Goal: Transaction & Acquisition: Obtain resource

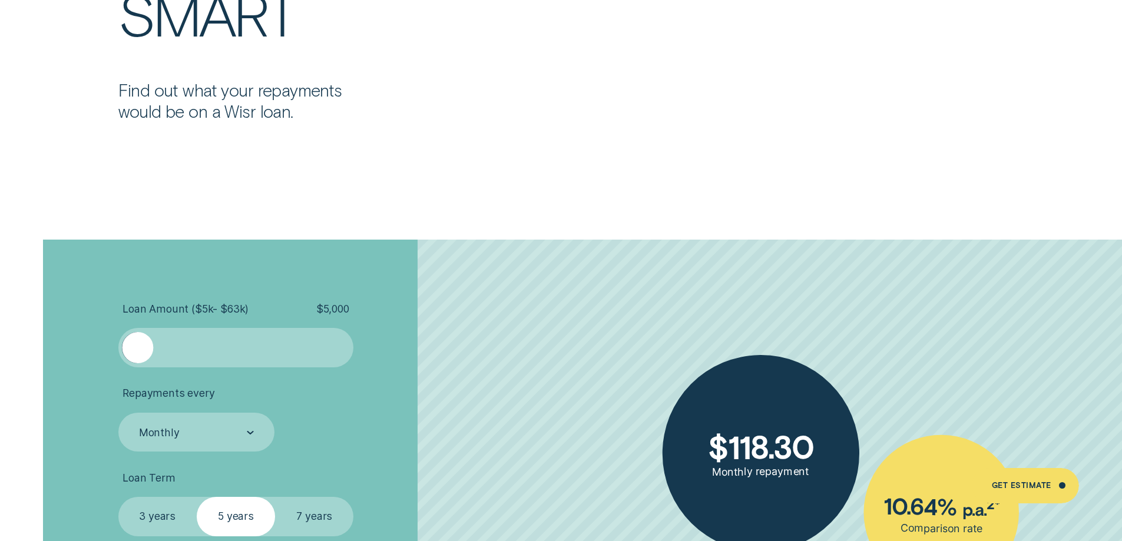
scroll to position [2592, 0]
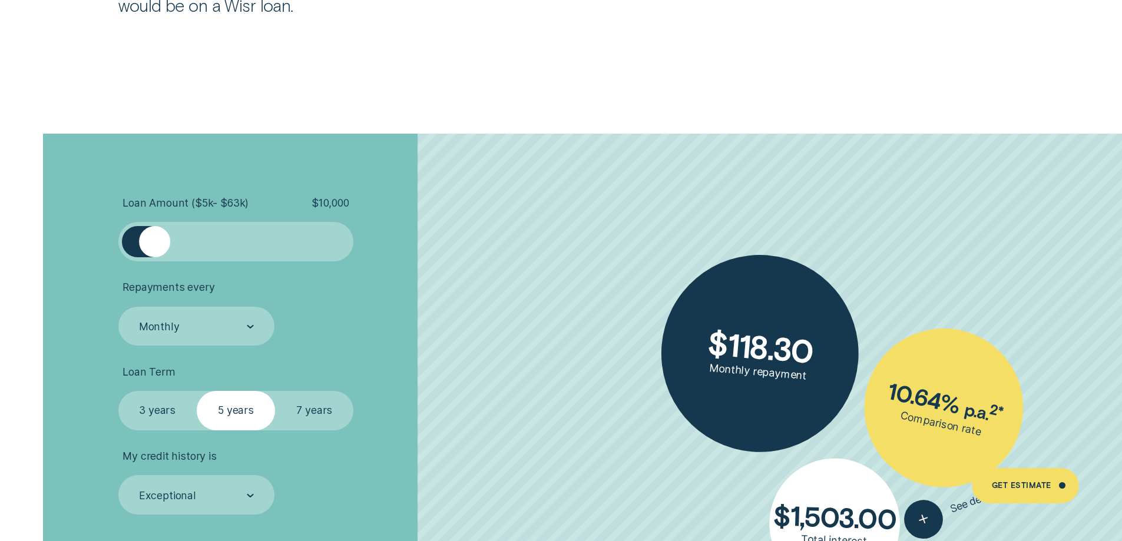
drag, startPoint x: 134, startPoint y: 239, endPoint x: 155, endPoint y: 238, distance: 20.7
click at [155, 238] on div at bounding box center [154, 241] width 31 height 31
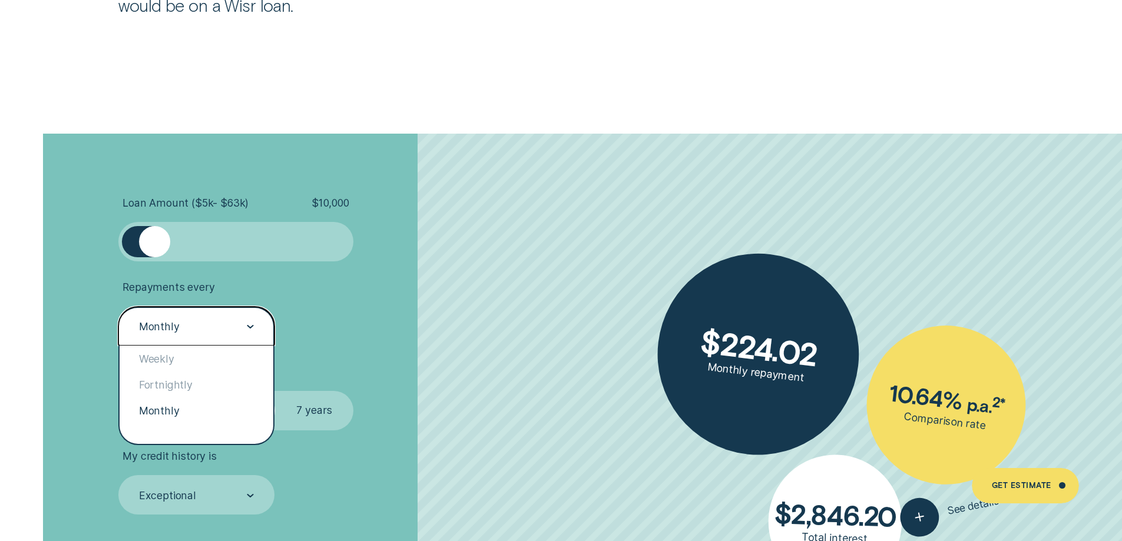
click at [203, 328] on div "Monthly" at bounding box center [196, 327] width 116 height 15
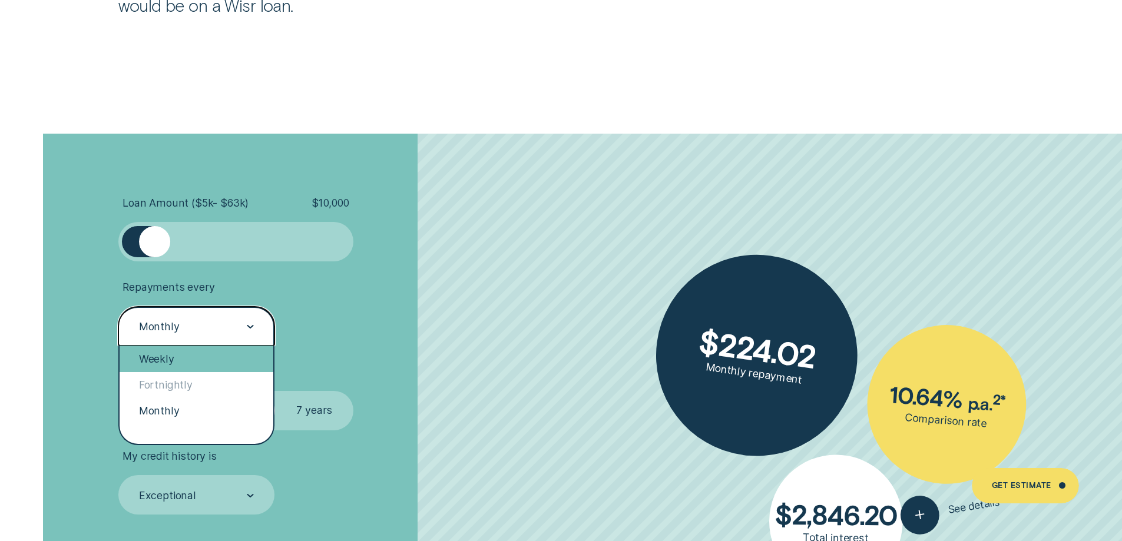
click at [190, 363] on div "Weekly" at bounding box center [197, 359] width 154 height 26
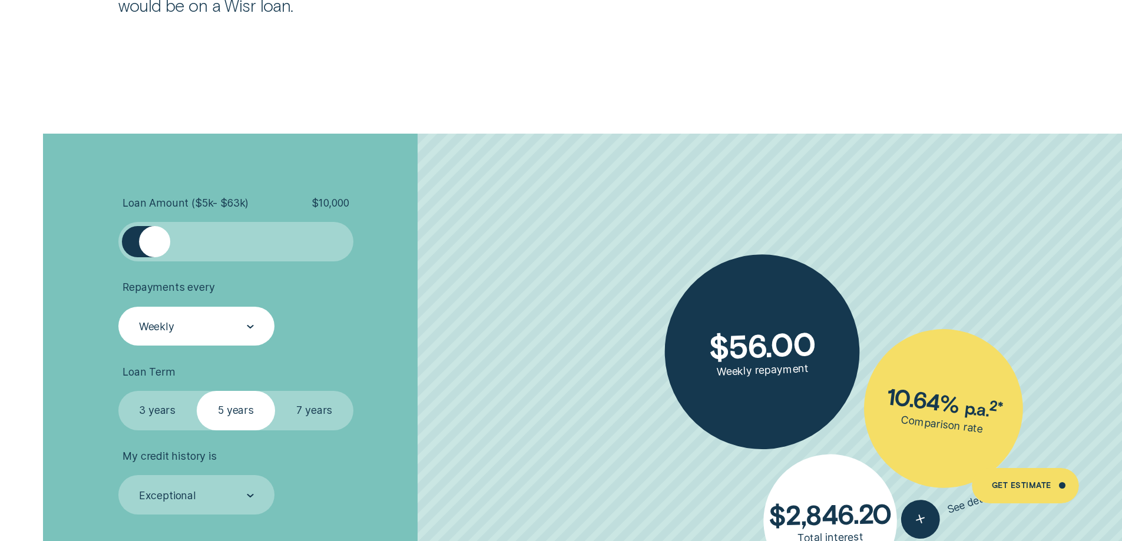
click at [157, 411] on label "3 years" at bounding box center [157, 410] width 78 height 39
click at [118, 391] on input "3 years" at bounding box center [118, 391] width 0 height 0
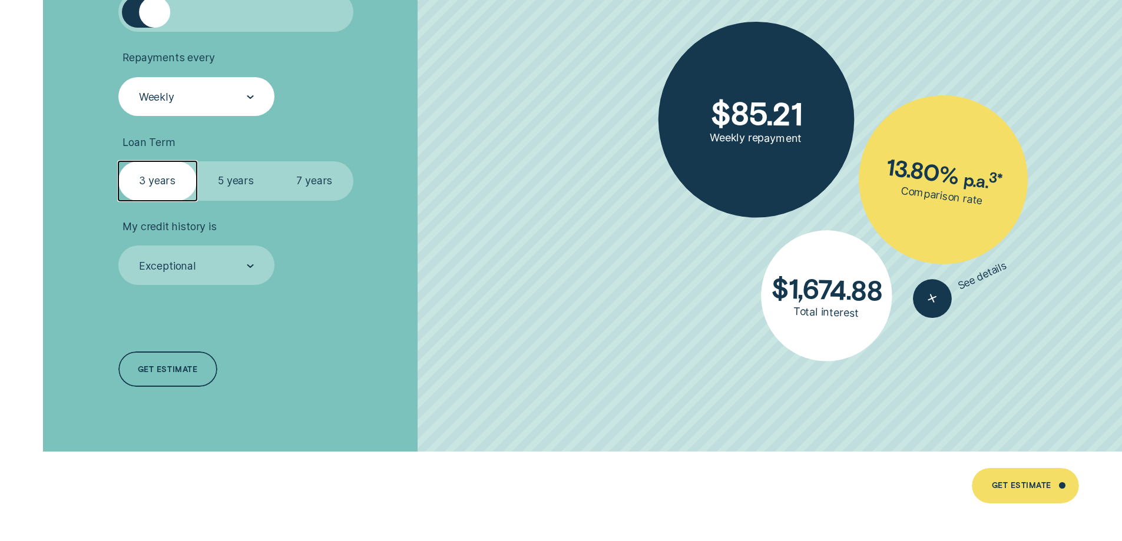
scroll to position [2828, 0]
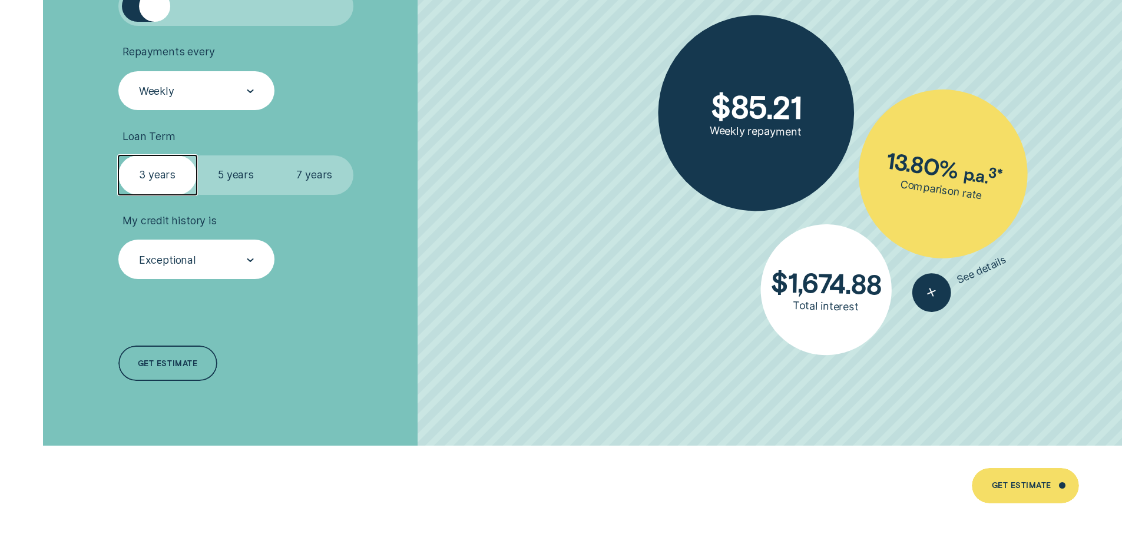
click at [164, 265] on div "Exceptional" at bounding box center [167, 260] width 57 height 13
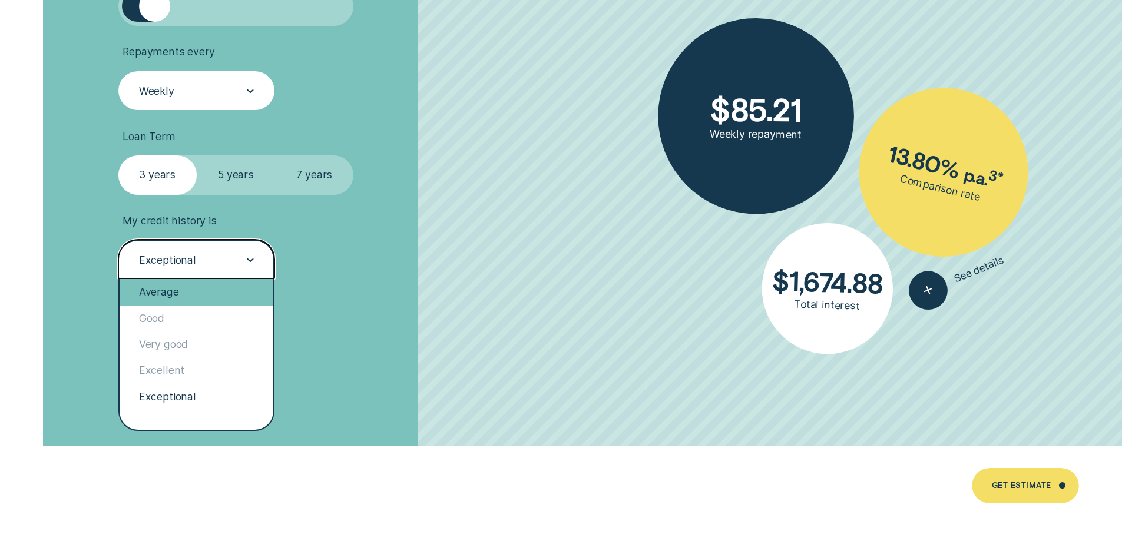
click at [169, 285] on div "Average" at bounding box center [197, 292] width 154 height 26
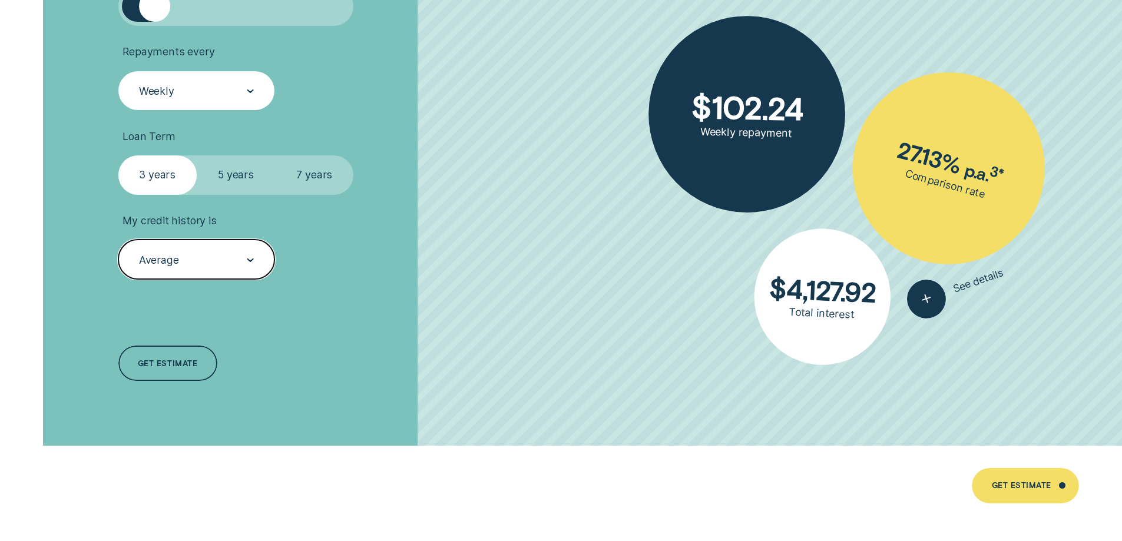
click at [232, 166] on label "5 years" at bounding box center [236, 175] width 78 height 39
click at [197, 156] on input "5 years" at bounding box center [197, 156] width 0 height 0
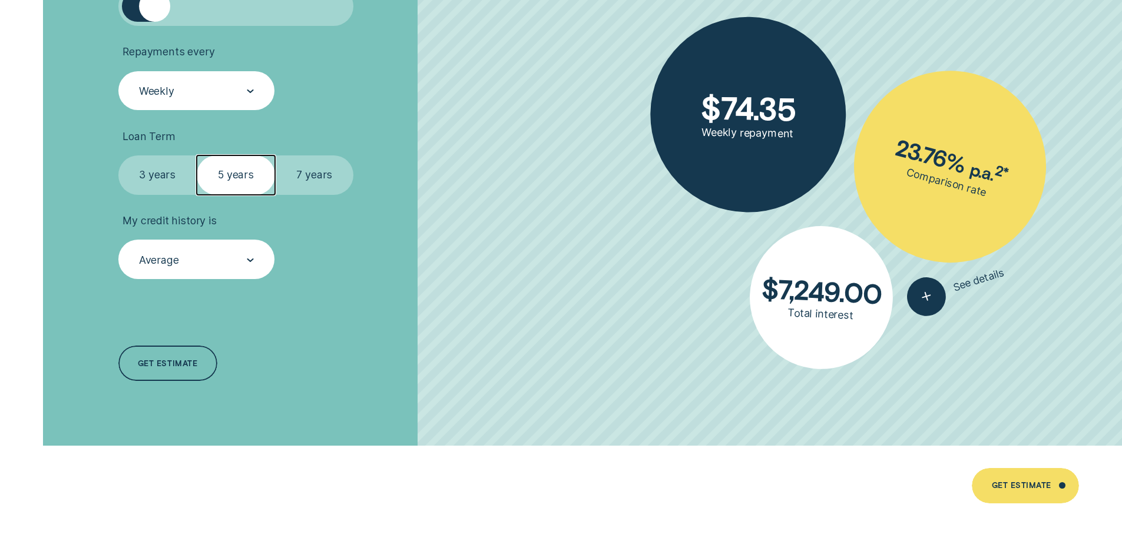
click at [150, 179] on label "3 years" at bounding box center [157, 175] width 78 height 39
click at [118, 156] on input "3 years" at bounding box center [118, 156] width 0 height 0
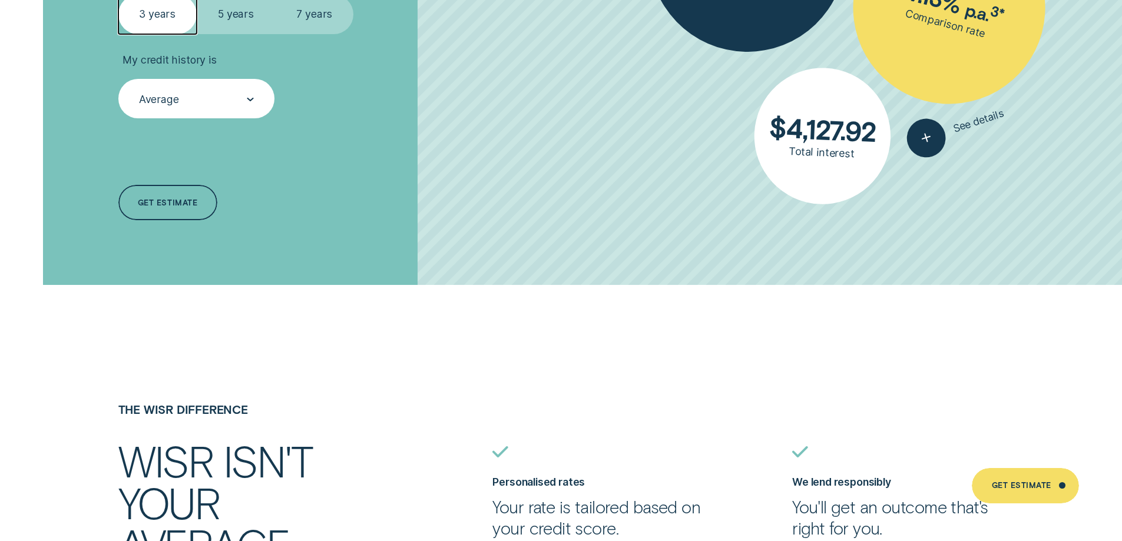
scroll to position [3004, 0]
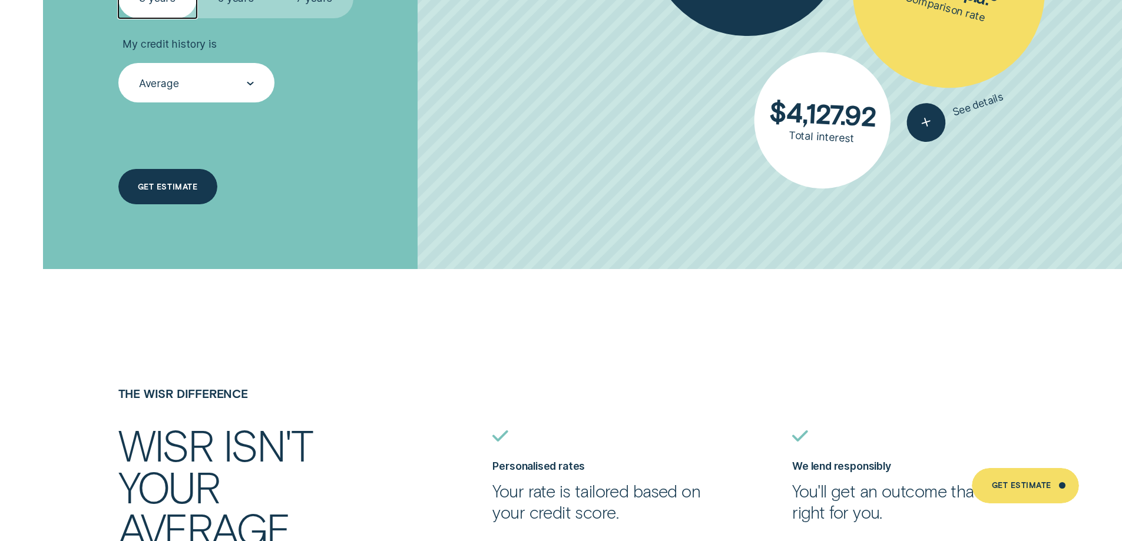
click at [177, 184] on div "Get estimate" at bounding box center [167, 187] width 59 height 7
